Goal: Task Accomplishment & Management: Use online tool/utility

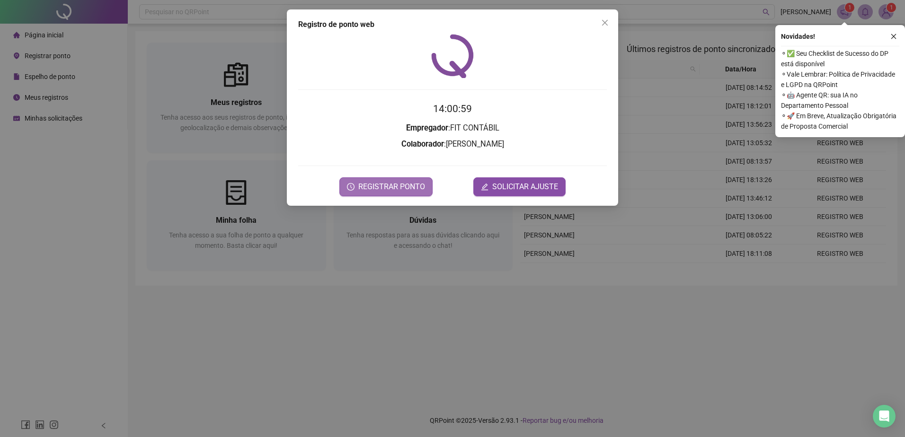
click at [406, 185] on span "REGISTRAR PONTO" at bounding box center [391, 186] width 67 height 11
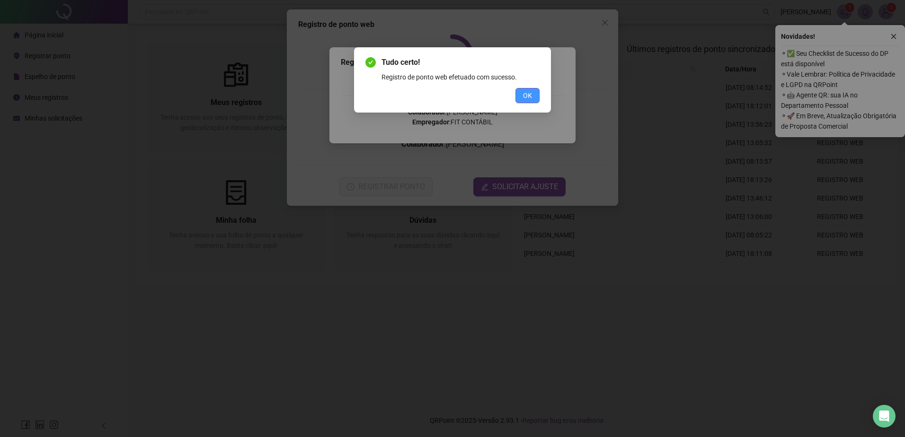
click at [524, 91] on span "OK" at bounding box center [527, 95] width 9 height 10
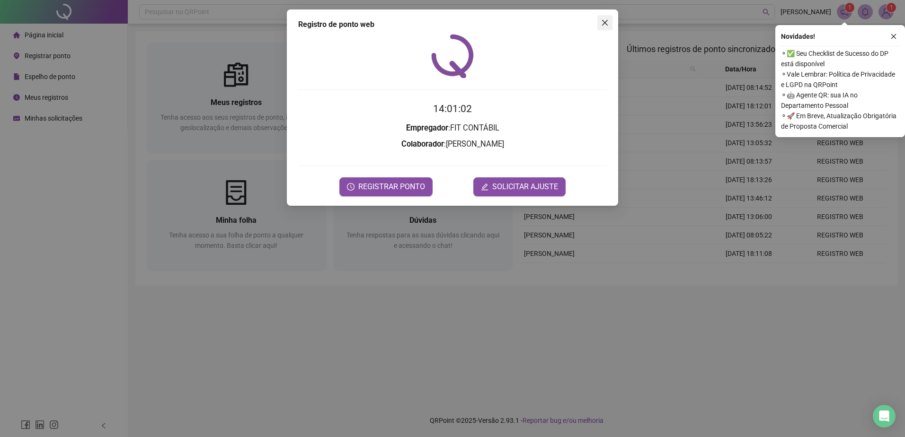
click at [607, 22] on icon "close" at bounding box center [605, 23] width 8 height 8
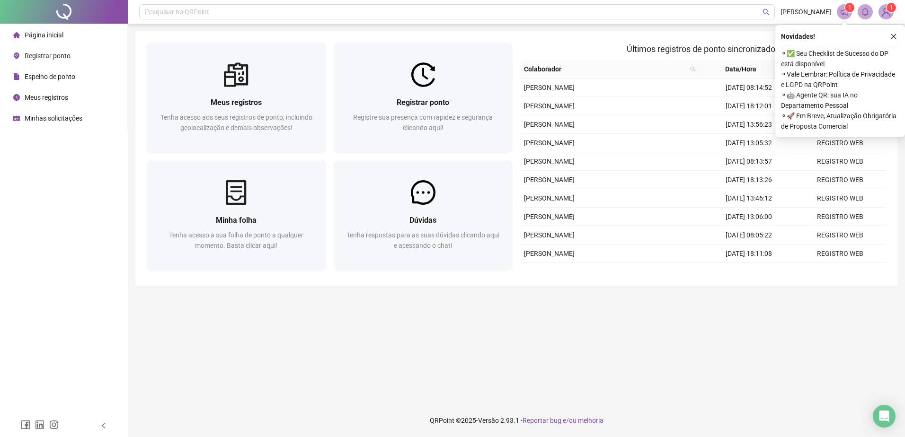
click at [897, 34] on button "button" at bounding box center [893, 36] width 11 height 11
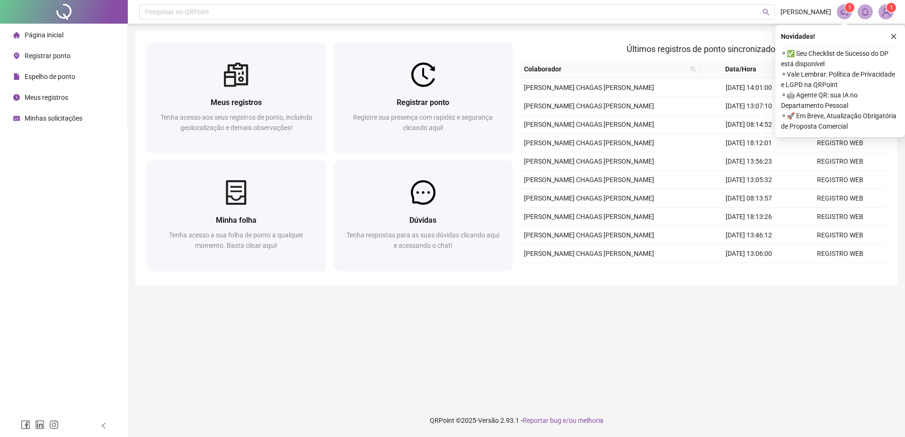
click at [894, 35] on icon "close" at bounding box center [893, 36] width 7 height 7
